Goal: Communication & Community: Answer question/provide support

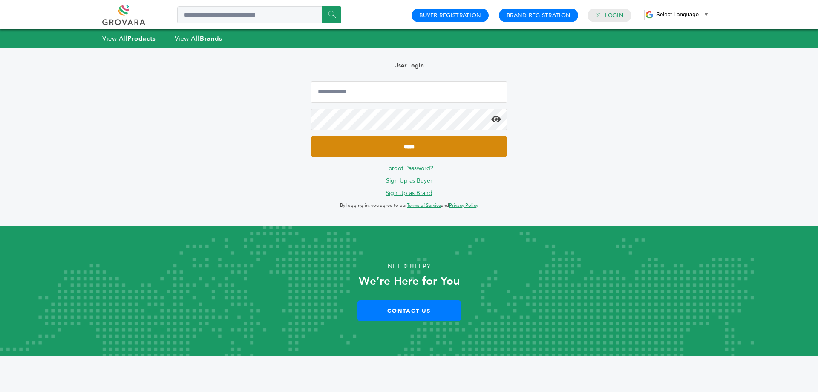
type input "**********"
click at [361, 149] on input "*****" at bounding box center [409, 146] width 196 height 21
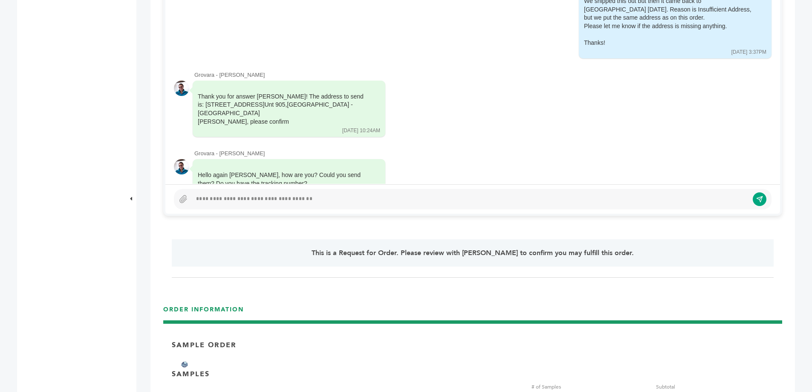
scroll to position [276, 0]
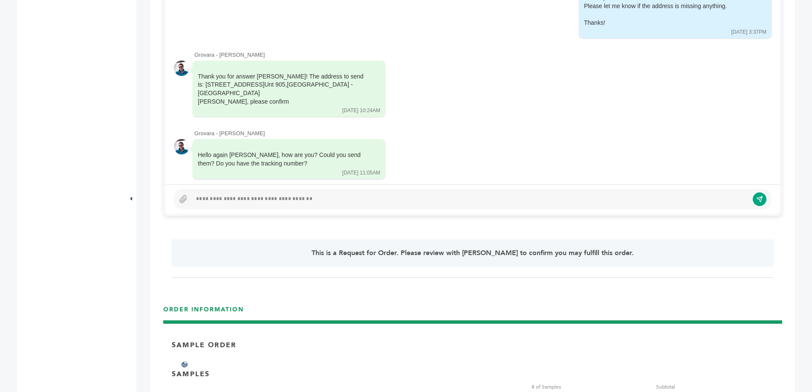
click at [374, 207] on div at bounding box center [473, 199] width 598 height 20
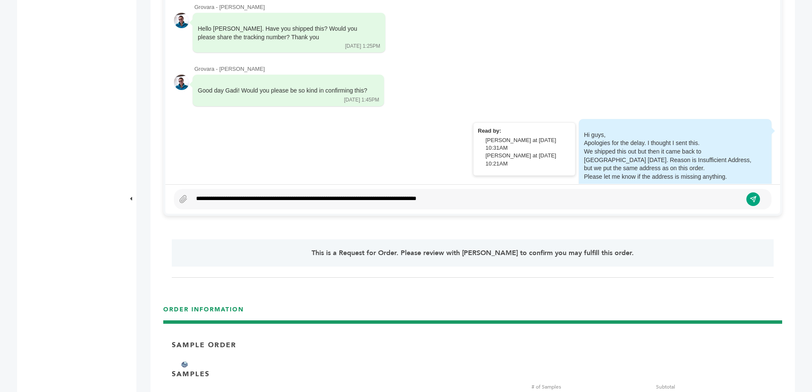
scroll to position [148, 0]
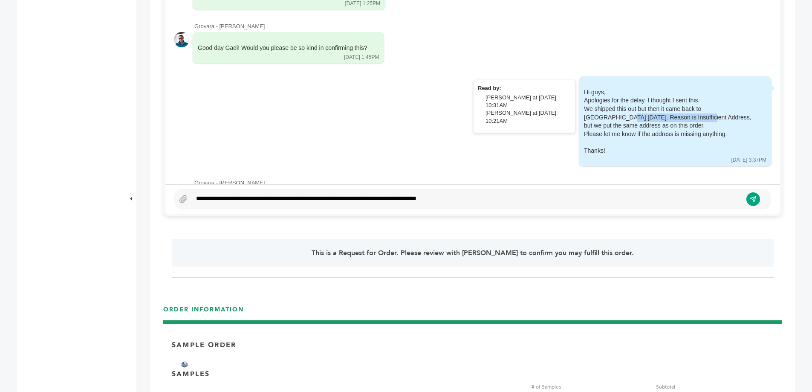
drag, startPoint x: 650, startPoint y: 116, endPoint x: 572, endPoint y: 116, distance: 77.1
click at [584, 116] on div "Hi guys, Apologies for the delay. I thought I sent this. We shipped this out bu…" at bounding box center [669, 121] width 170 height 67
copy div "Reason is Insufficient Address"
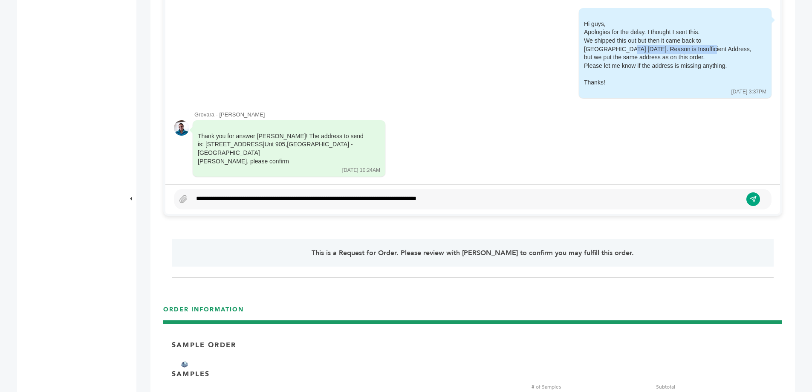
scroll to position [276, 0]
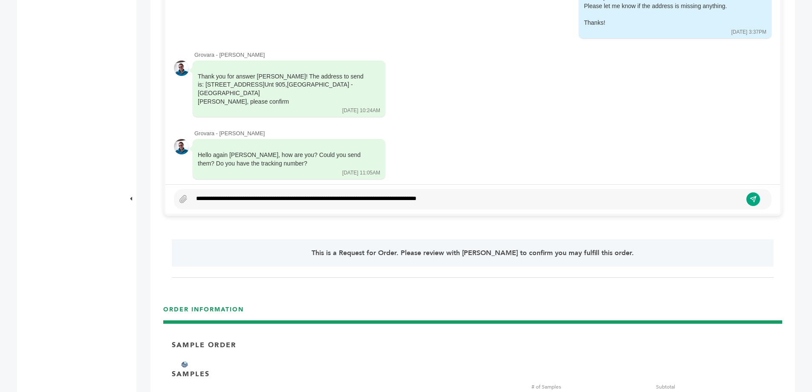
drag, startPoint x: 496, startPoint y: 199, endPoint x: 491, endPoint y: 199, distance: 4.3
click at [491, 199] on div "**********" at bounding box center [467, 199] width 550 height 10
click at [750, 200] on icon "submit" at bounding box center [753, 199] width 7 height 7
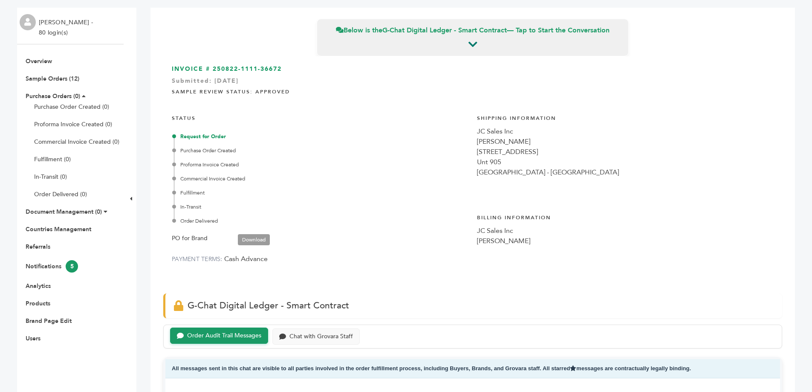
scroll to position [0, 0]
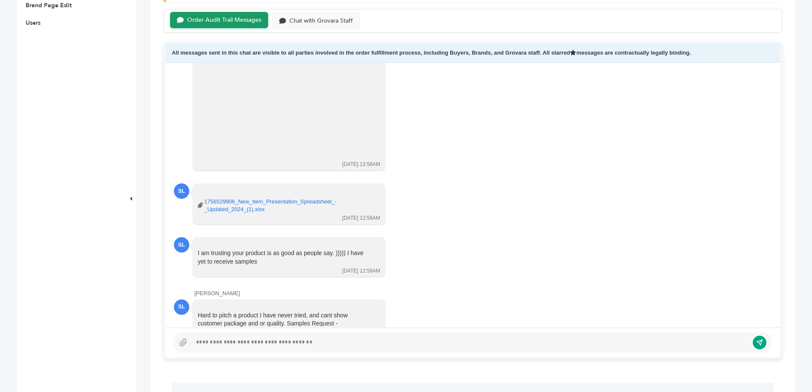
scroll to position [384, 0]
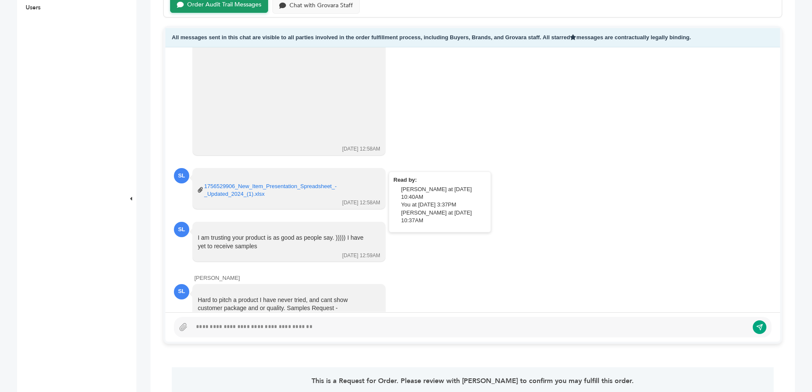
click at [246, 182] on link "1756529906_New_Item_Presentation_Spreadsheet_-_Updated_2024_(1).xlsx" at bounding box center [286, 189] width 164 height 15
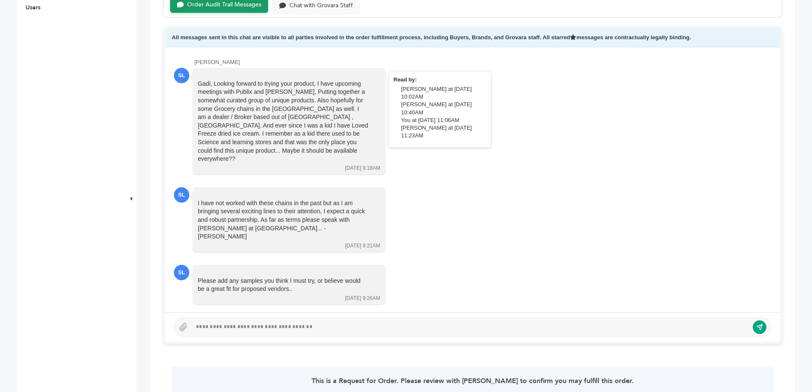
scroll to position [149, 0]
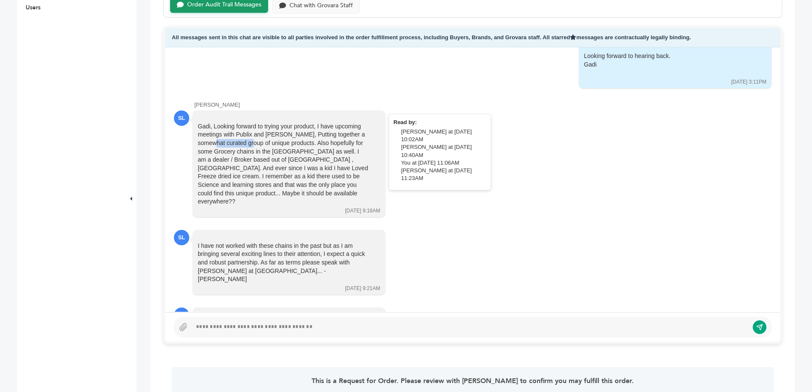
drag, startPoint x: 309, startPoint y: 132, endPoint x: 338, endPoint y: 136, distance: 29.6
click at [338, 136] on div "Gadi, Looking forward to trying your product, I have upcoming meetings with Pub…" at bounding box center [283, 164] width 170 height 84
click at [327, 13] on div "Chat with Grovara Staff" at bounding box center [315, 5] width 87 height 17
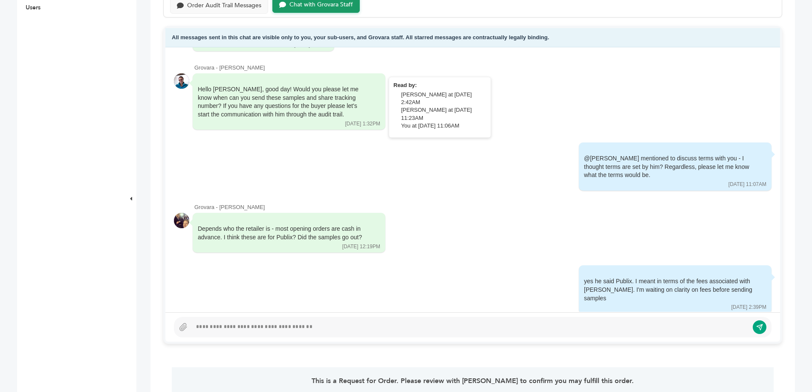
scroll to position [151, 0]
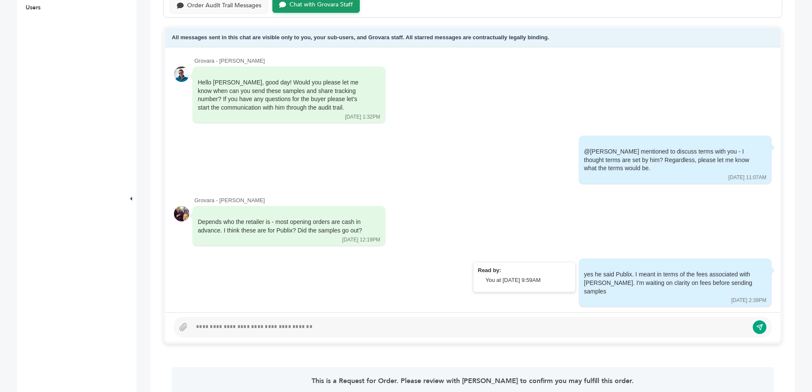
drag, startPoint x: 732, startPoint y: 285, endPoint x: 602, endPoint y: 284, distance: 129.6
click at [602, 284] on div "yes he said Publix. I meant in terms of the fees associated with Scott. I'm wai…" at bounding box center [669, 282] width 170 height 25
click at [227, 11] on div "Order Audit Trail Messages" at bounding box center [219, 5] width 98 height 17
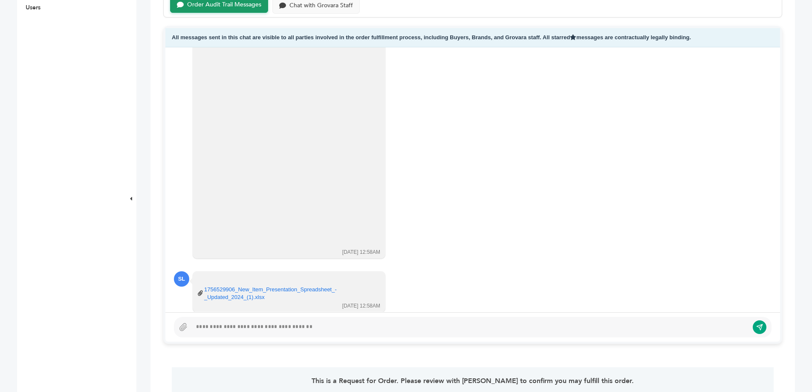
scroll to position [959, 0]
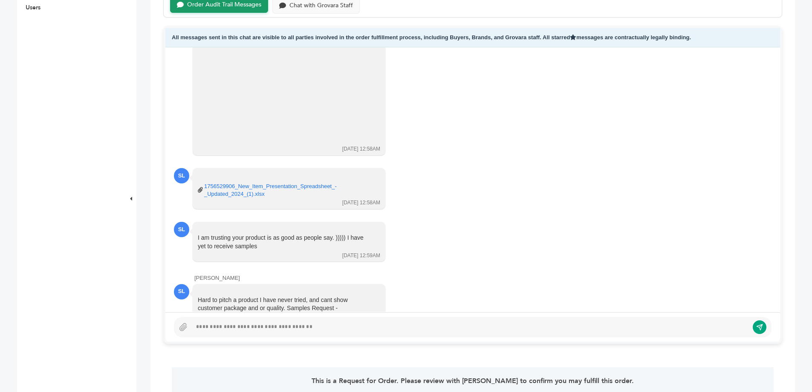
click at [280, 328] on div at bounding box center [470, 327] width 557 height 10
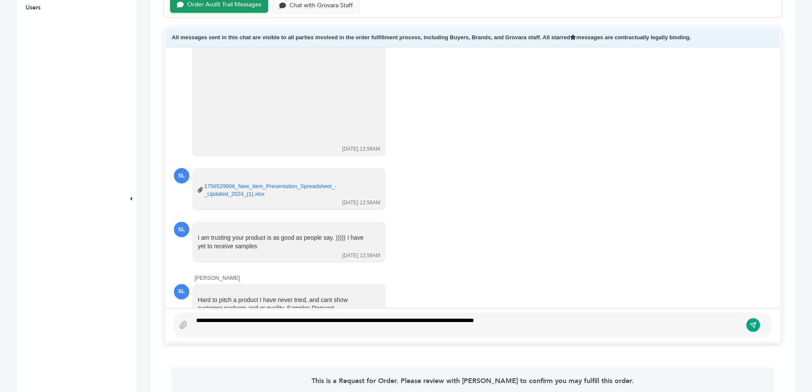
scroll to position [378, 0]
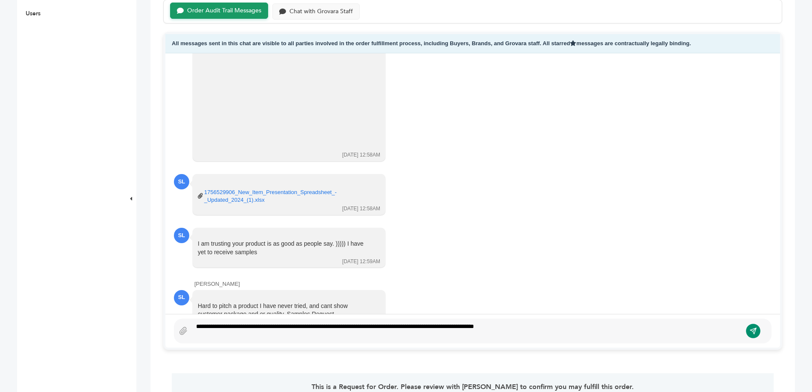
click at [750, 328] on icon "submit" at bounding box center [753, 330] width 7 height 7
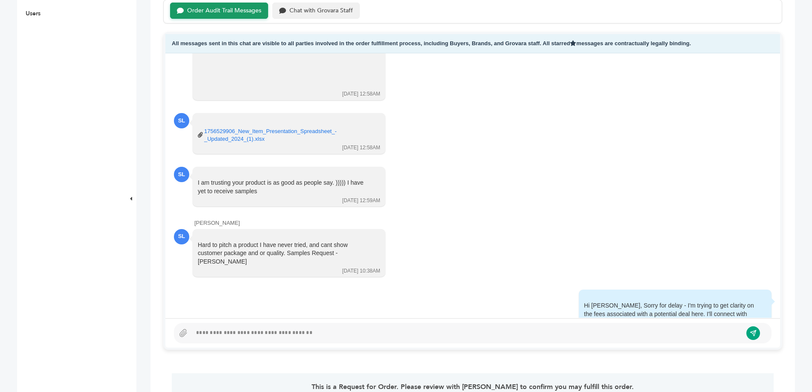
click at [321, 12] on div "Chat with Grovara Staff" at bounding box center [321, 10] width 64 height 7
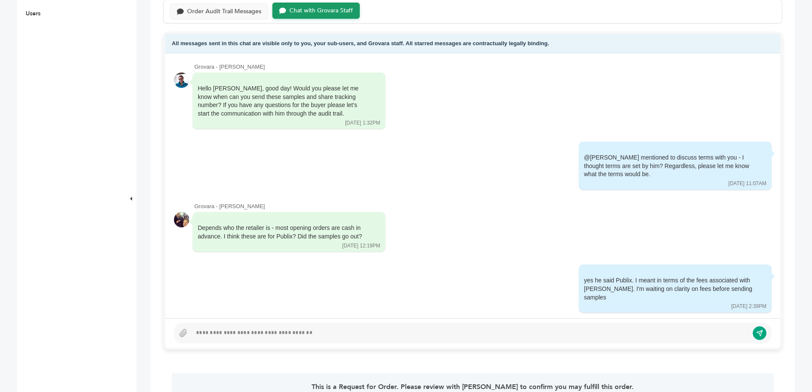
click at [365, 331] on div at bounding box center [470, 333] width 557 height 10
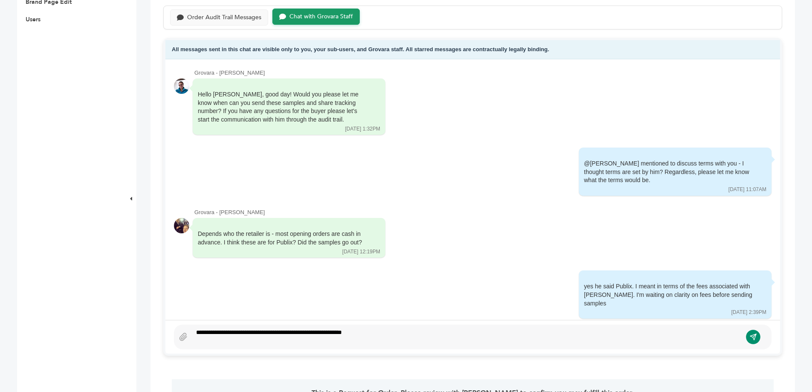
click at [758, 333] on button "submit" at bounding box center [753, 337] width 14 height 14
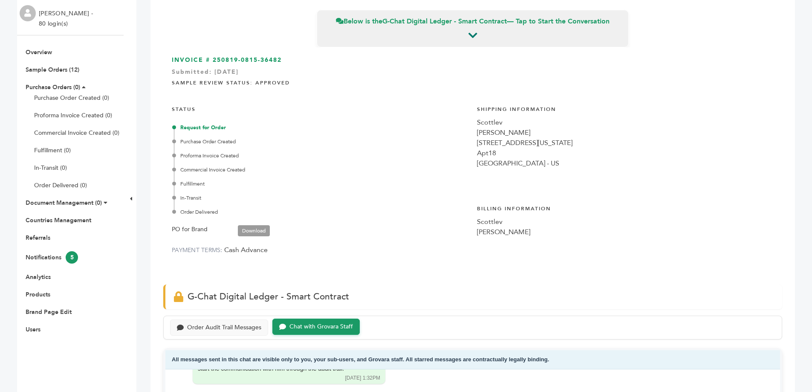
scroll to position [0, 0]
